Goal: Information Seeking & Learning: Learn about a topic

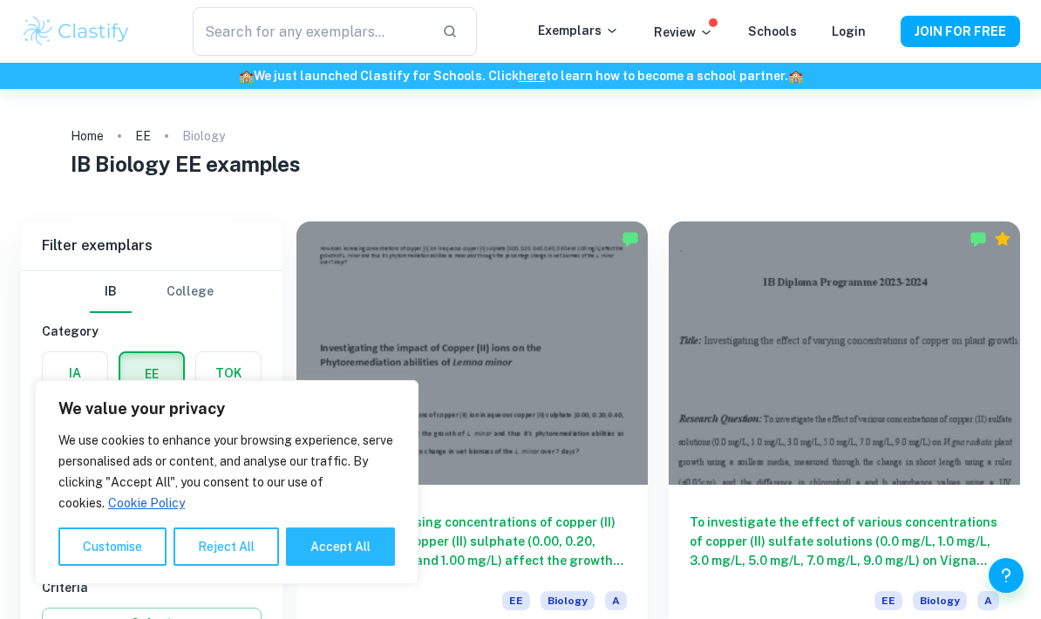
scroll to position [244, 0]
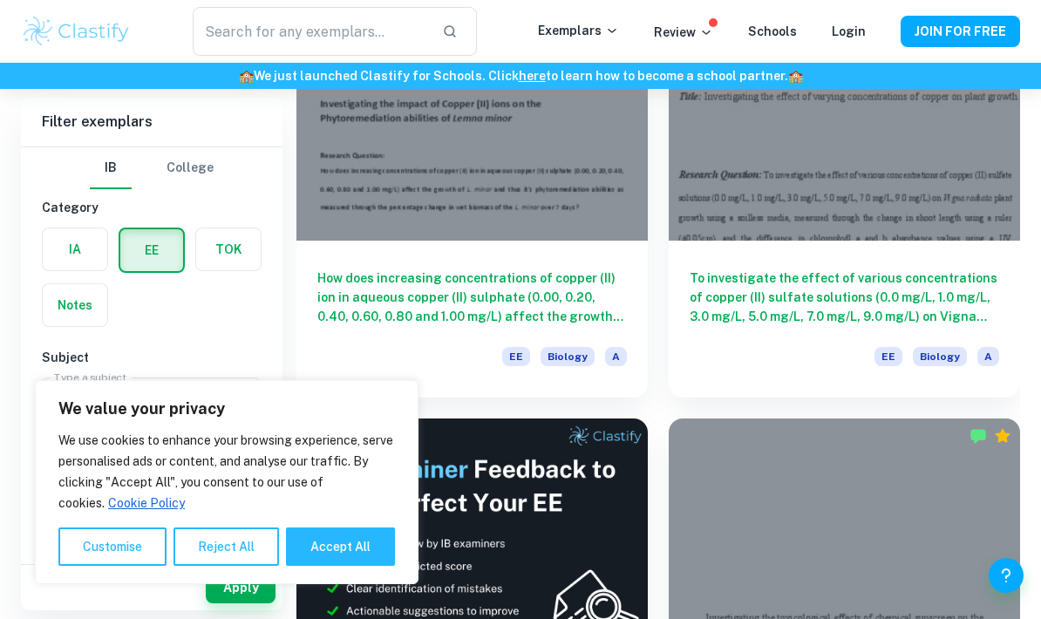
click at [376, 566] on button "Accept All" at bounding box center [340, 547] width 109 height 38
checkbox input "true"
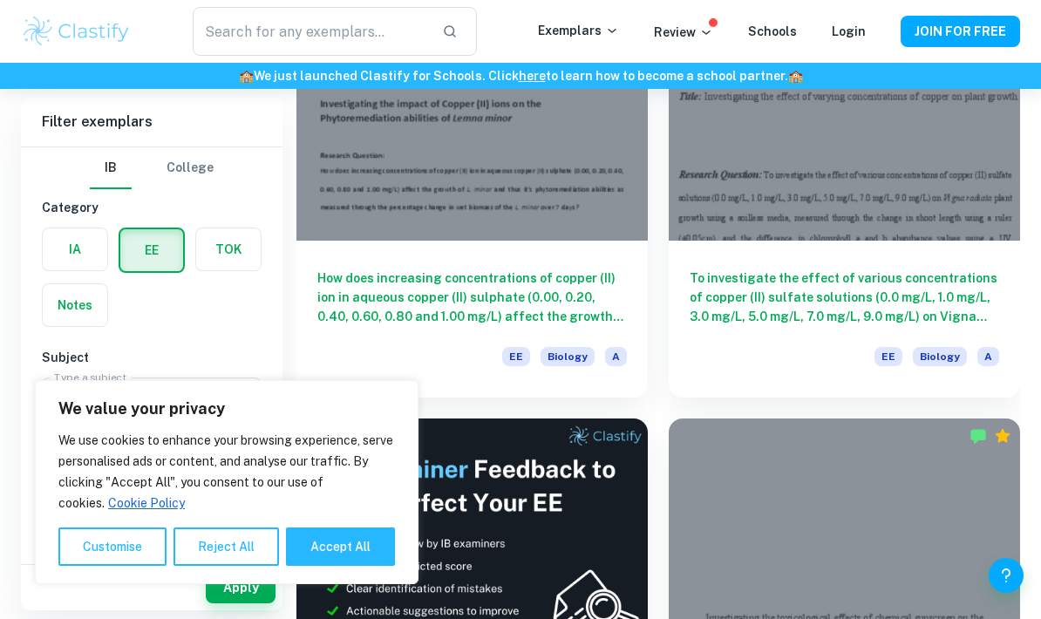
checkbox input "true"
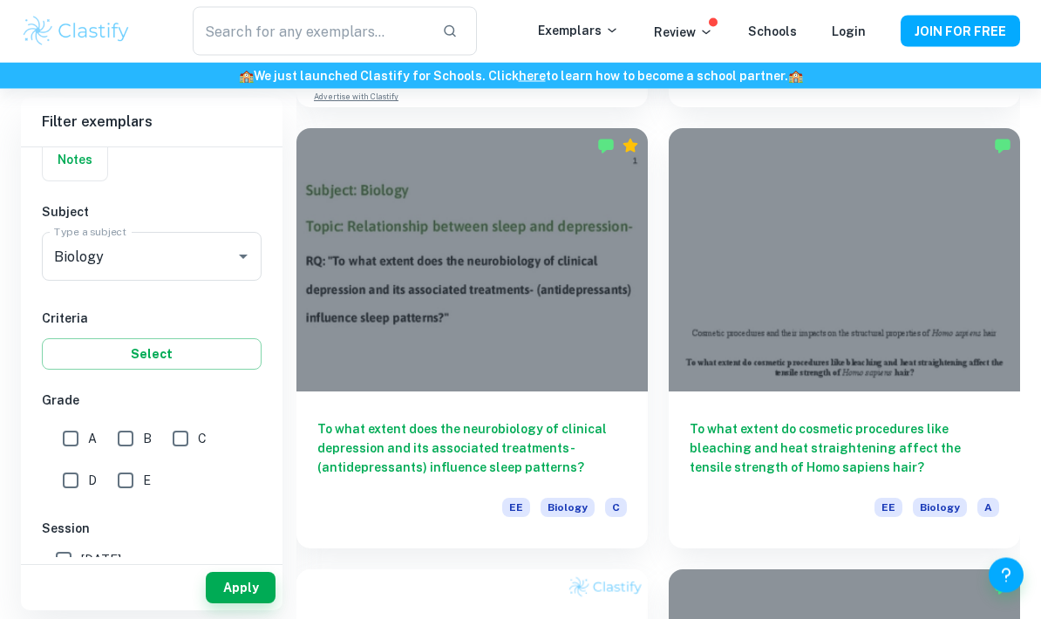
scroll to position [977, 0]
click at [462, 467] on h6 "To what extent does the neurobiology of clinical depression and its associated …" at bounding box center [472, 448] width 310 height 58
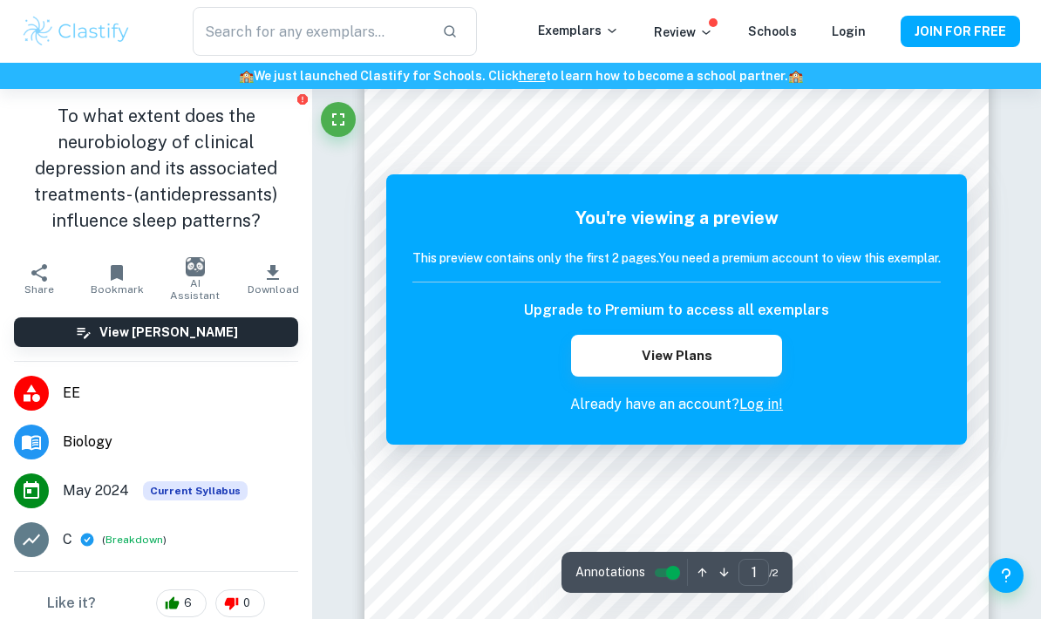
scroll to position [200, 0]
